Goal: Download file/media

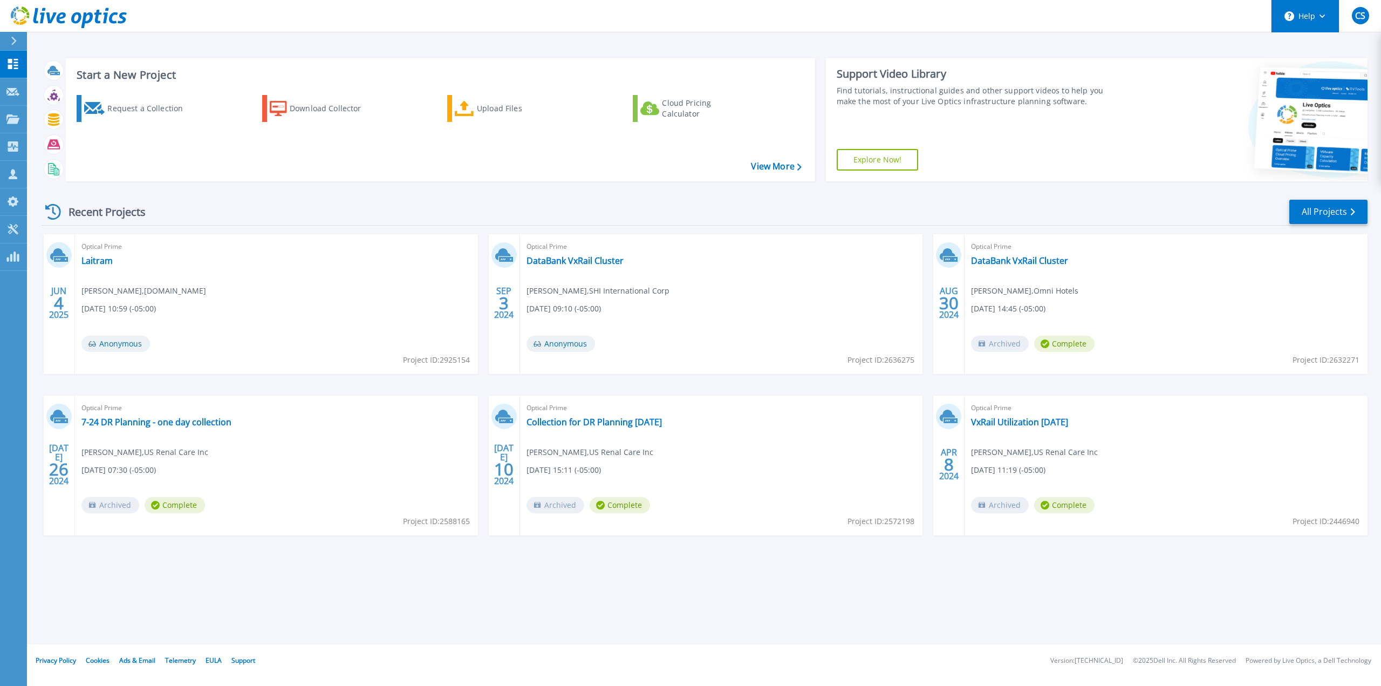
click at [1317, 20] on button "Help" at bounding box center [1305, 16] width 67 height 32
click at [1309, 44] on link "Explore Helpful Articles" at bounding box center [1332, 46] width 120 height 26
click at [1328, 22] on button "Help" at bounding box center [1305, 16] width 67 height 32
click at [1362, 20] on span "CS" at bounding box center [1360, 15] width 10 height 9
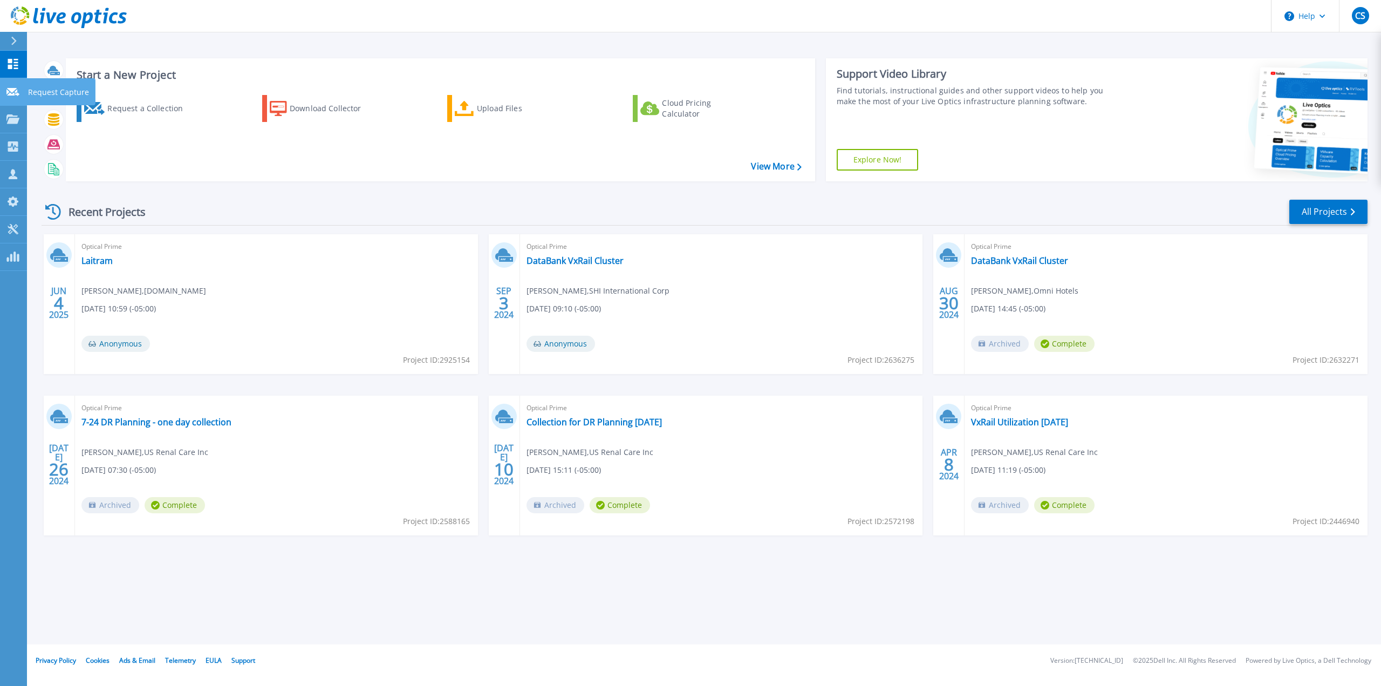
click at [13, 97] on link "Request Capture Request Capture" at bounding box center [13, 92] width 27 height 28
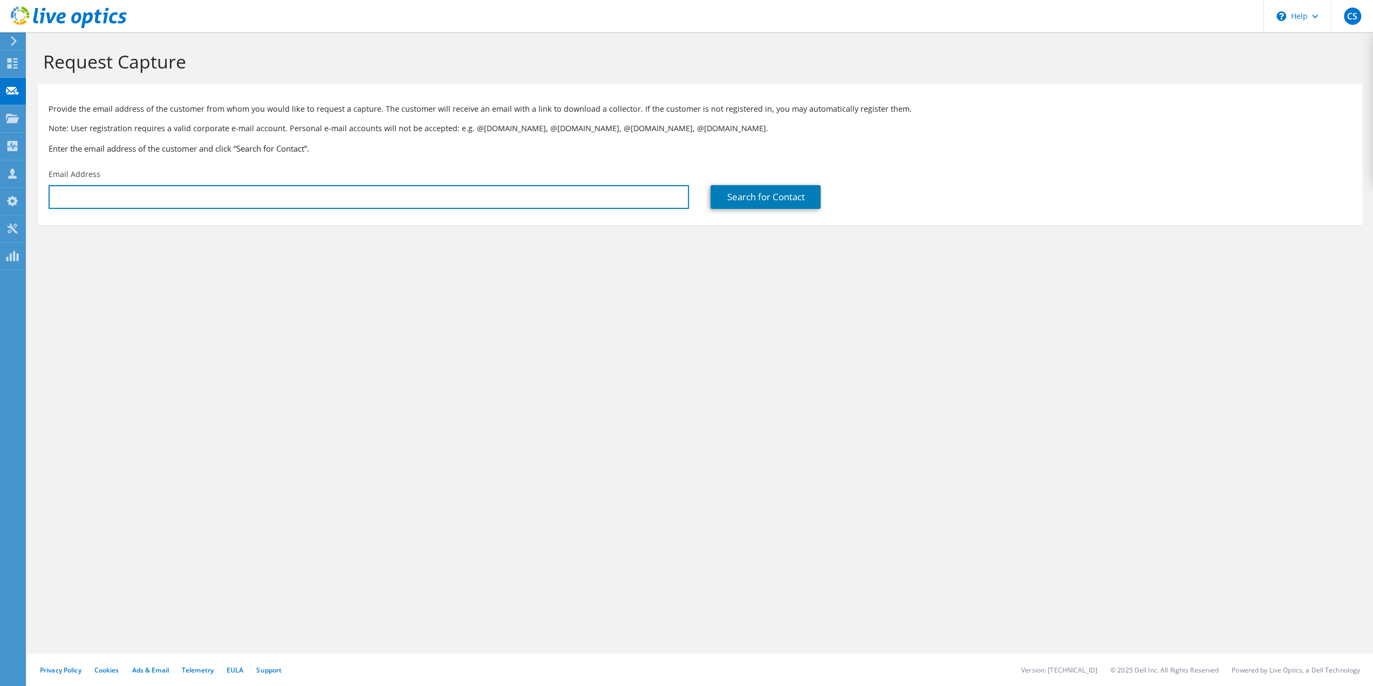
type input "[EMAIL_ADDRESS][DOMAIN_NAME]"
click at [13, 46] on icon at bounding box center [14, 41] width 8 height 10
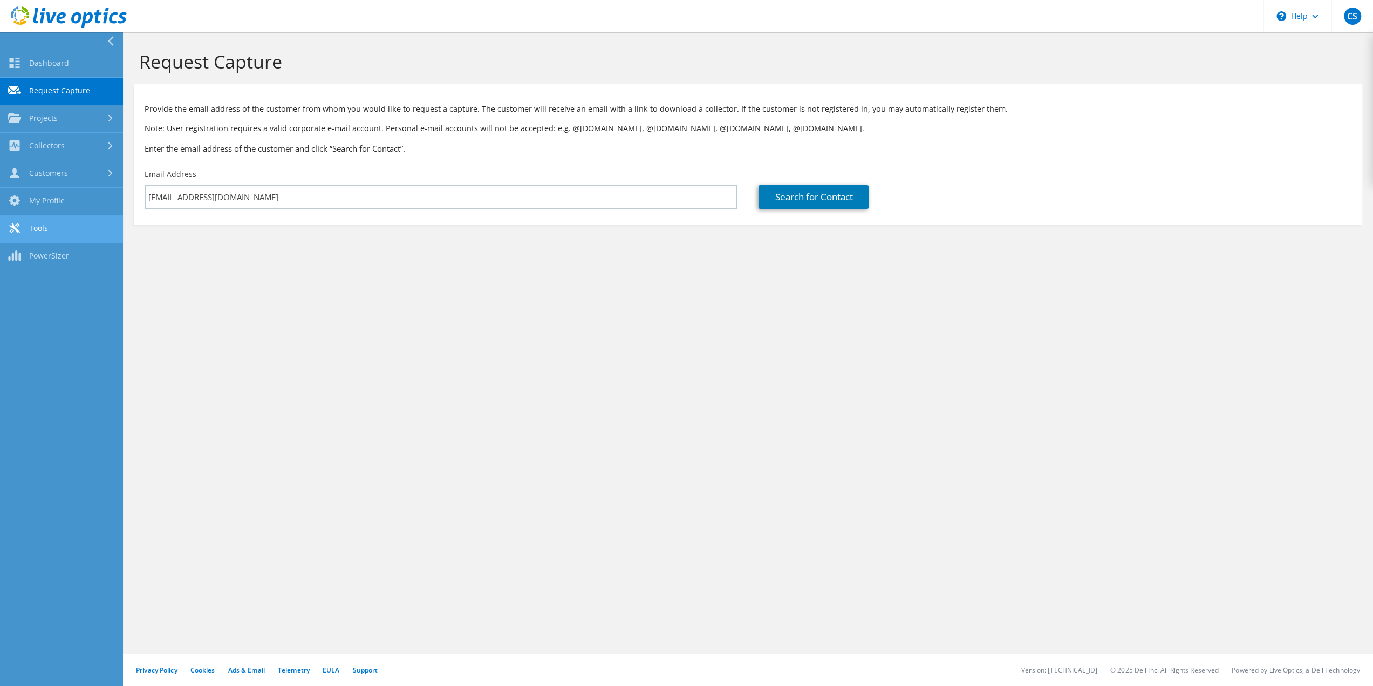
click at [52, 231] on link "Tools" at bounding box center [61, 229] width 123 height 28
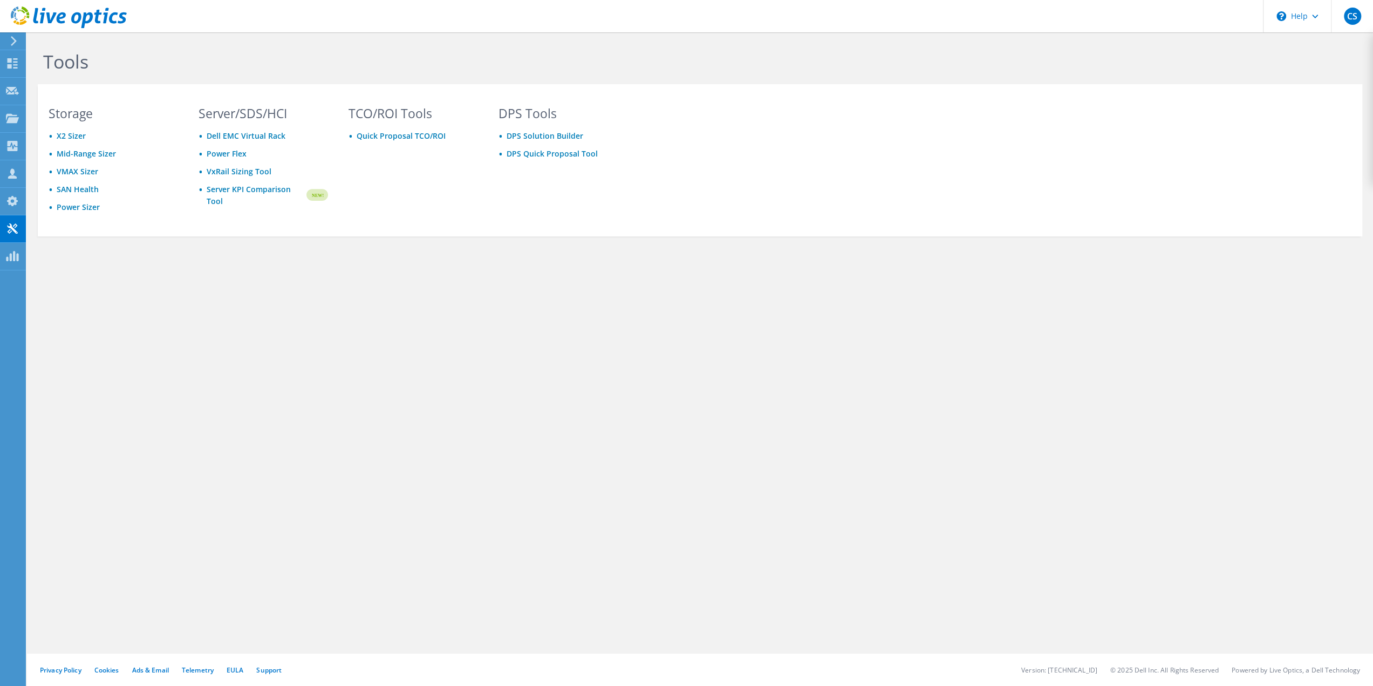
click at [12, 38] on use at bounding box center [14, 41] width 6 height 10
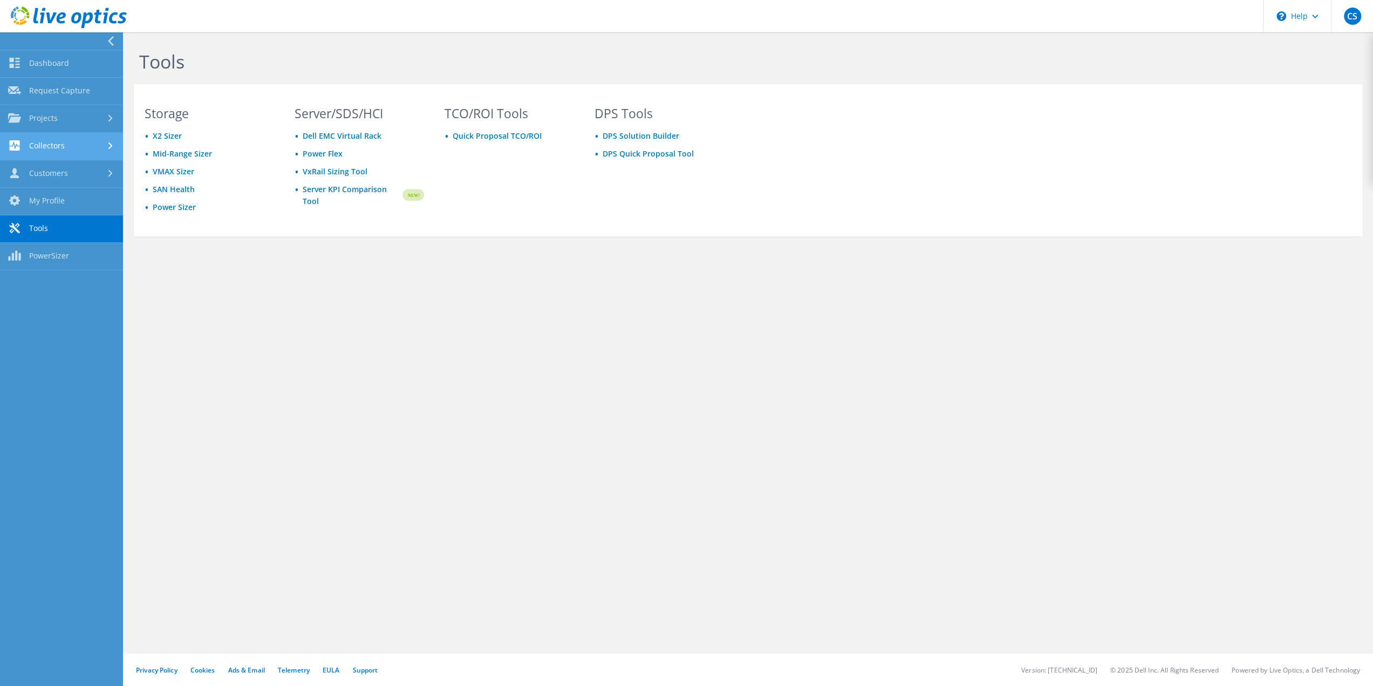
click at [69, 145] on link "Collectors" at bounding box center [61, 147] width 123 height 28
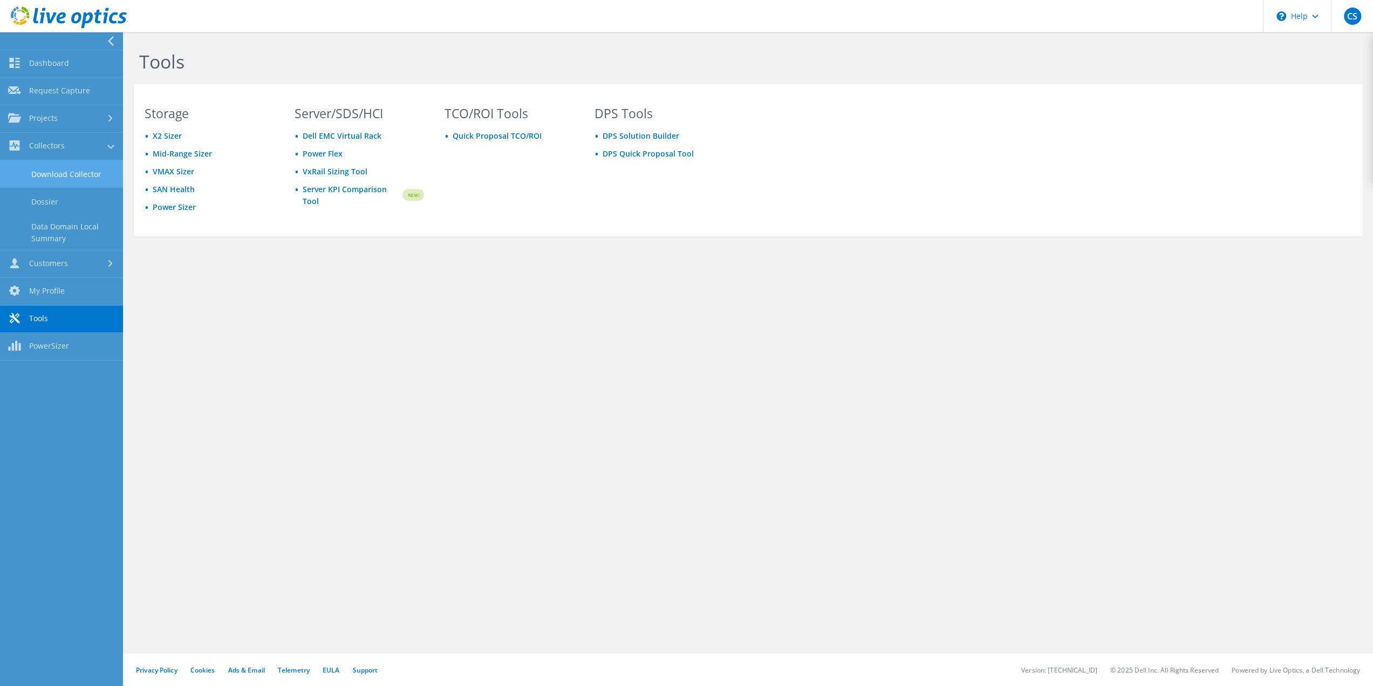
click at [76, 179] on link "Download Collector" at bounding box center [61, 174] width 123 height 28
